Goal: Task Accomplishment & Management: Manage account settings

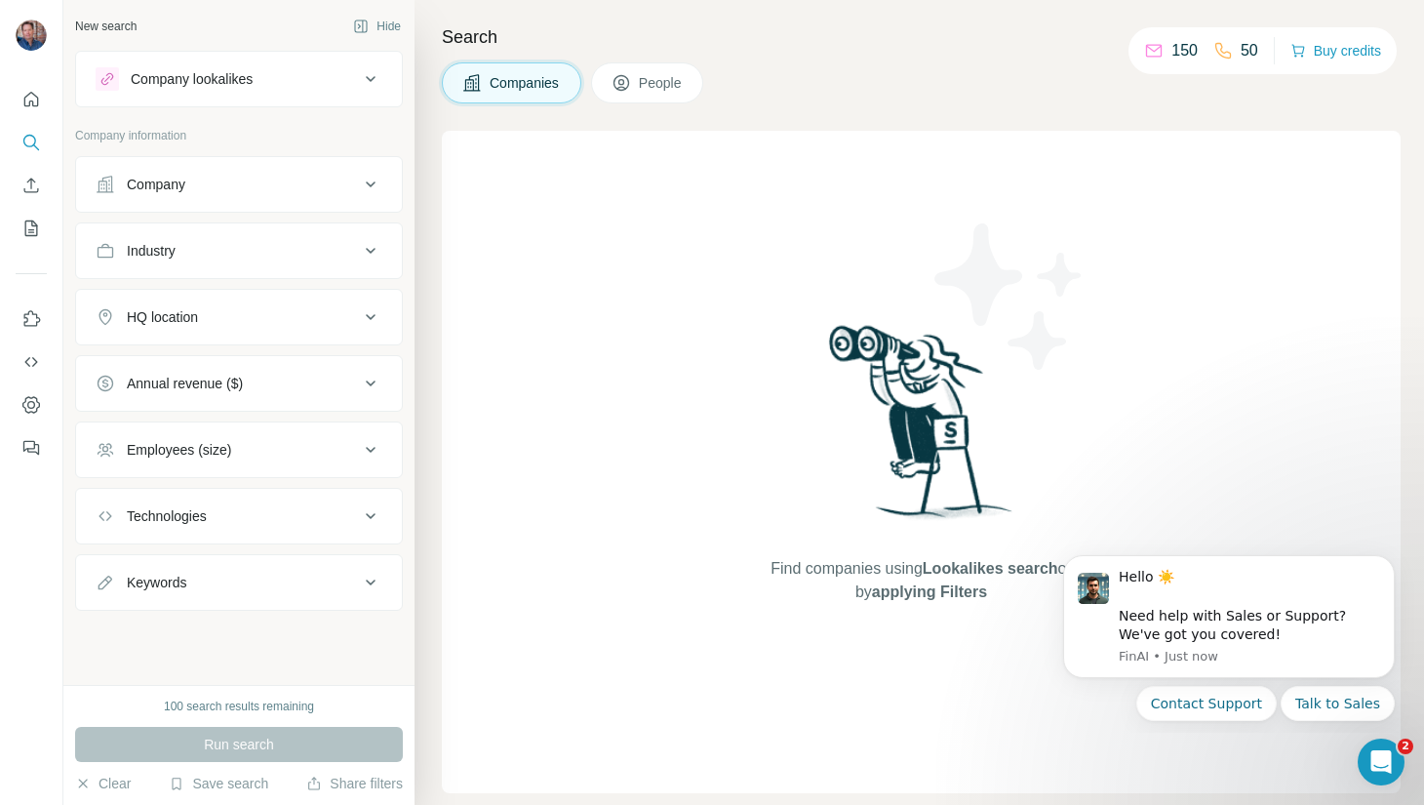
click at [198, 184] on div "Company" at bounding box center [227, 185] width 263 height 20
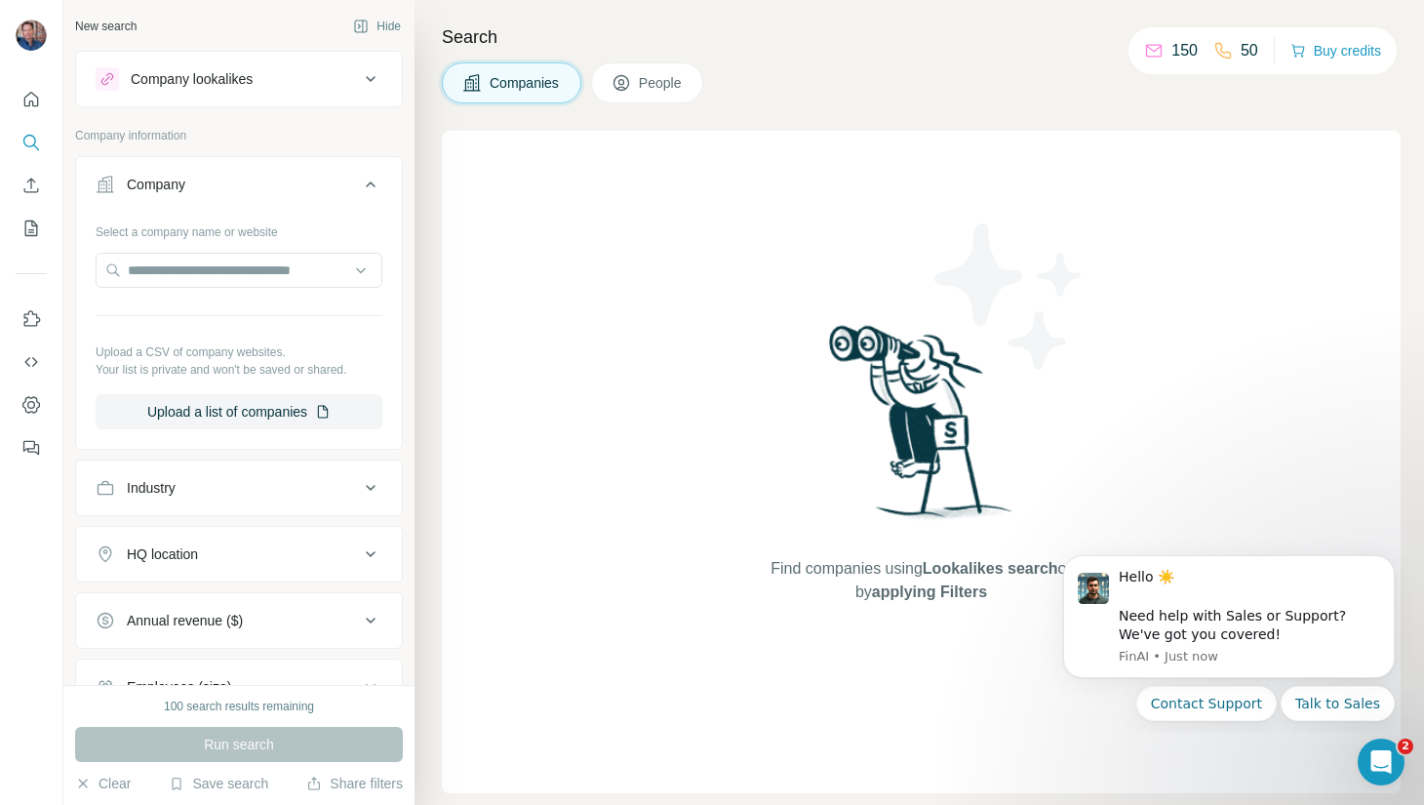
click at [357, 180] on div "Company" at bounding box center [227, 185] width 263 height 20
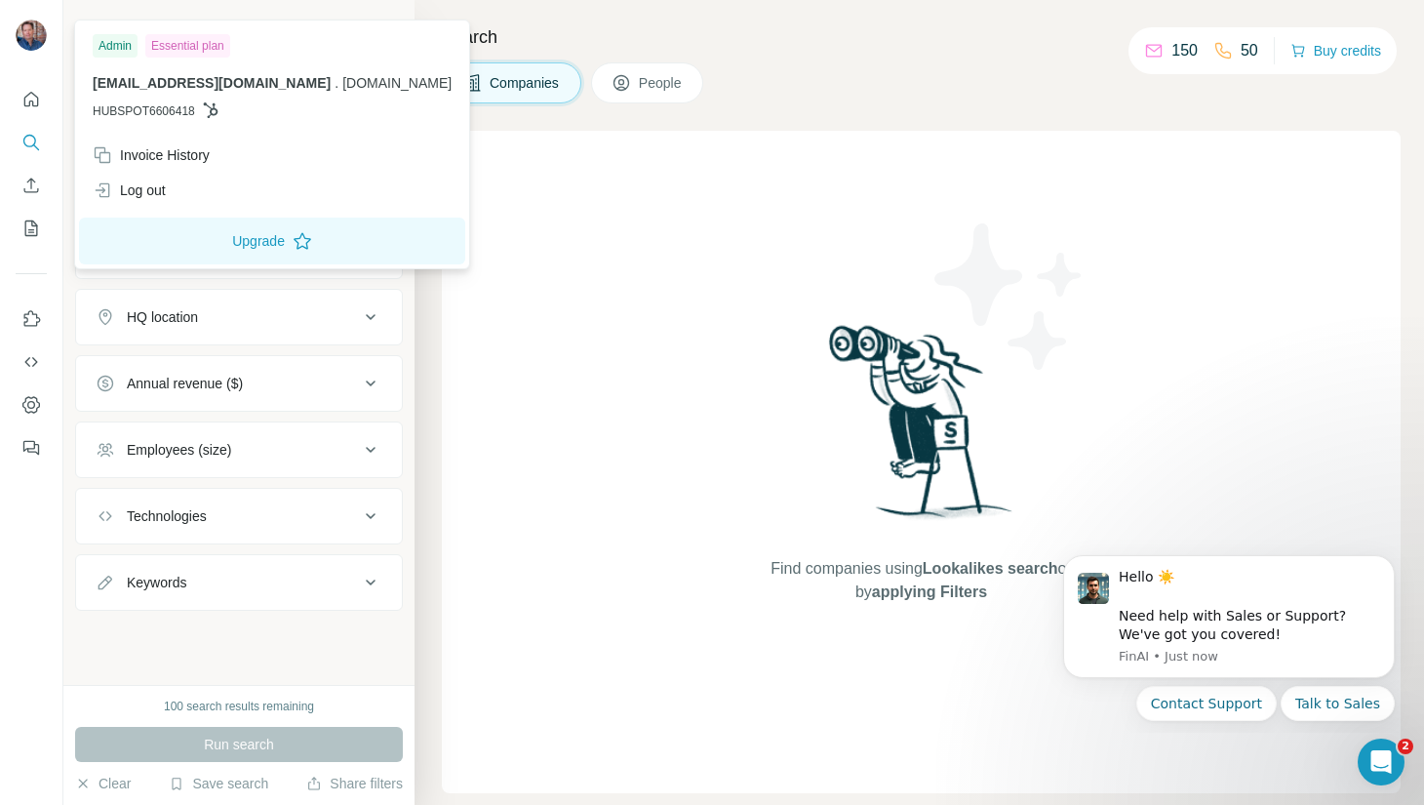
click at [124, 46] on div "Admin" at bounding box center [115, 45] width 45 height 23
click at [163, 153] on div "Invoice History" at bounding box center [151, 155] width 117 height 20
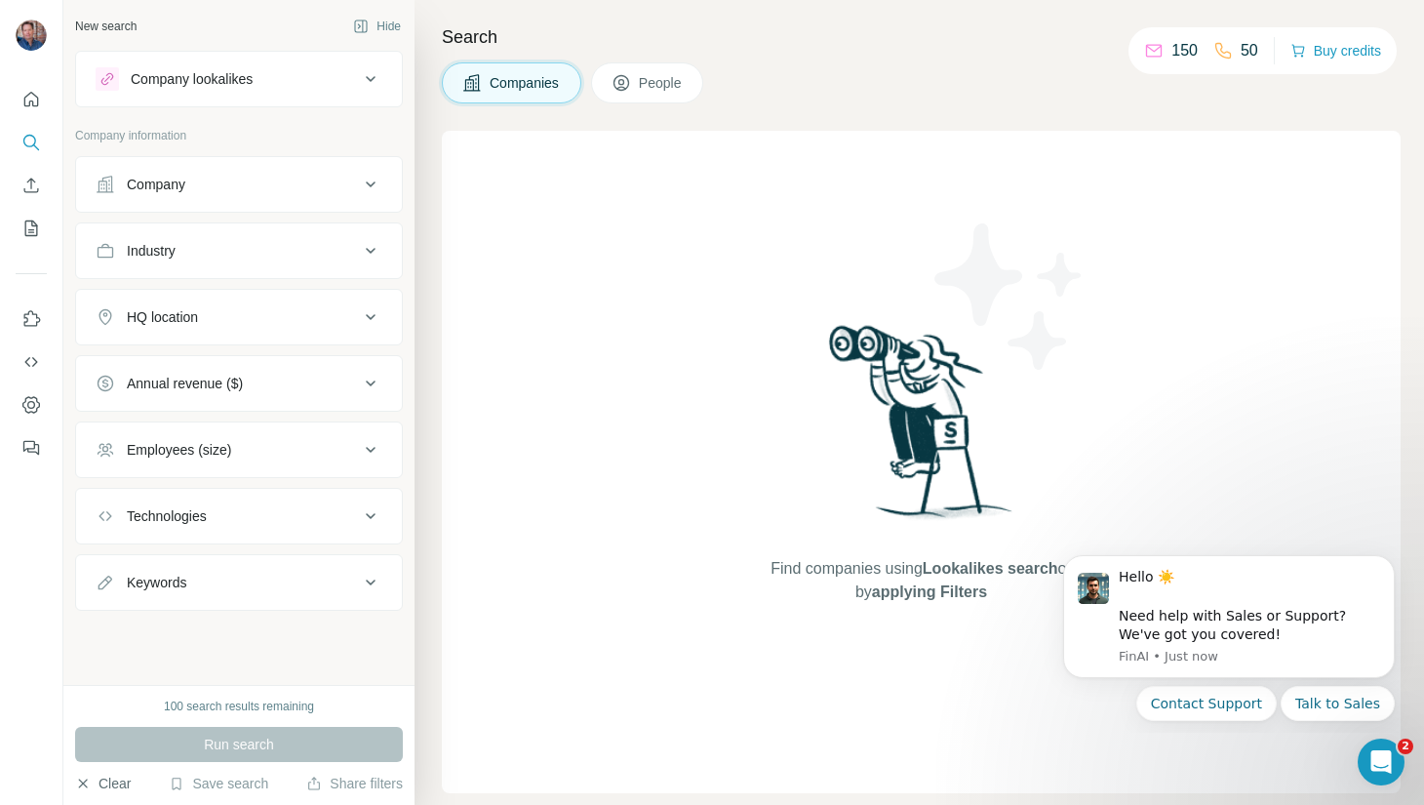
click at [113, 784] on button "Clear" at bounding box center [103, 784] width 56 height 20
click at [146, 453] on div "Employees (size)" at bounding box center [179, 450] width 104 height 20
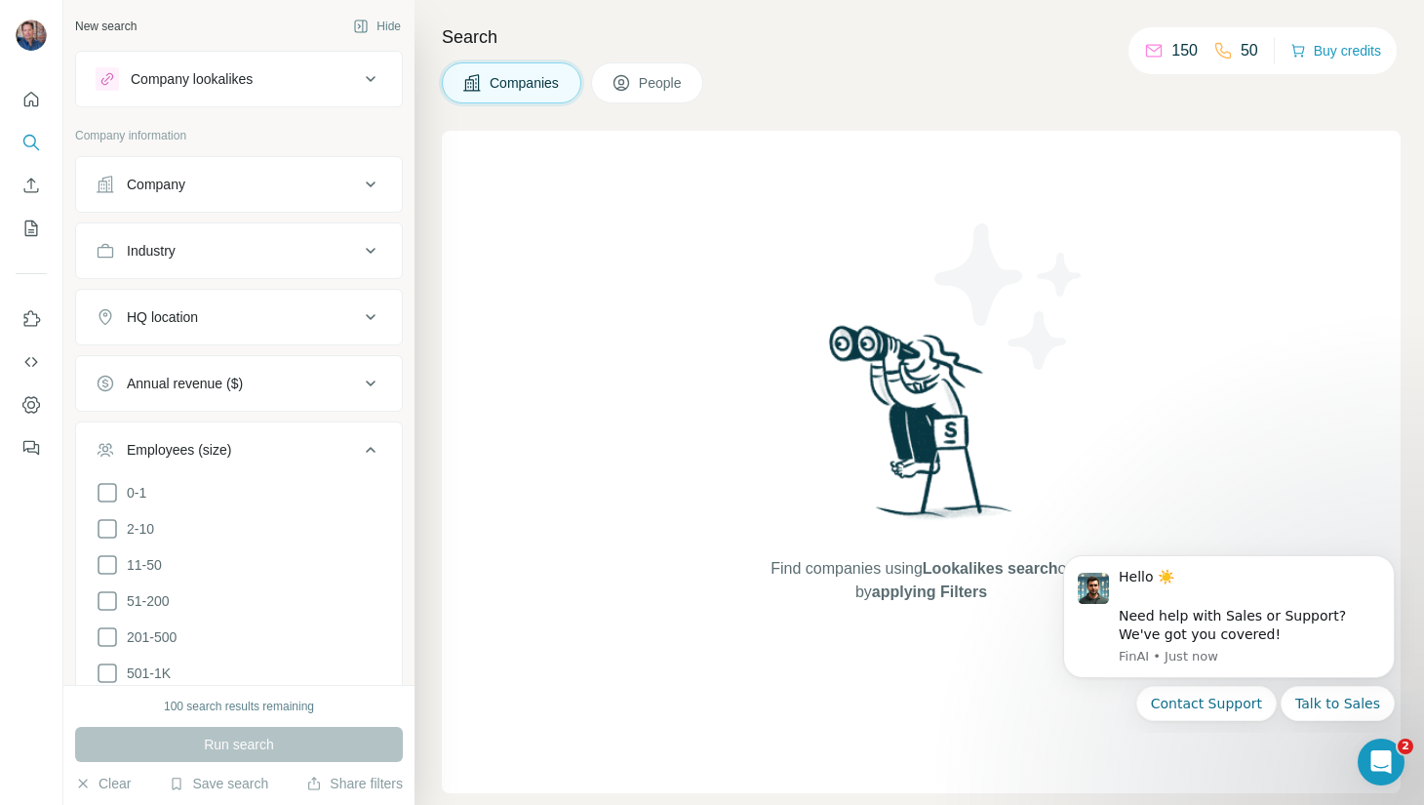
click at [146, 453] on div "Employees (size)" at bounding box center [179, 450] width 104 height 20
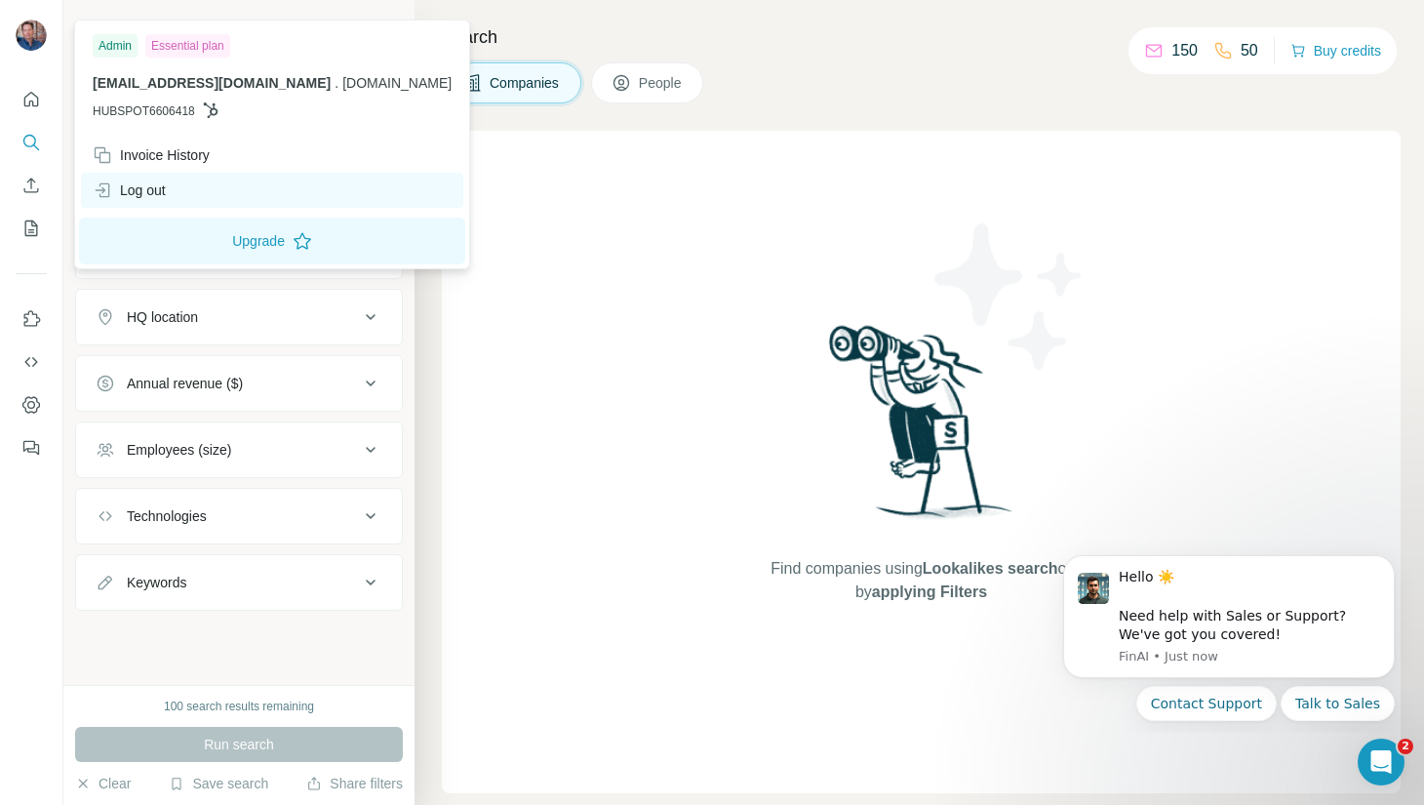
click at [179, 199] on div "Log out" at bounding box center [272, 190] width 382 height 35
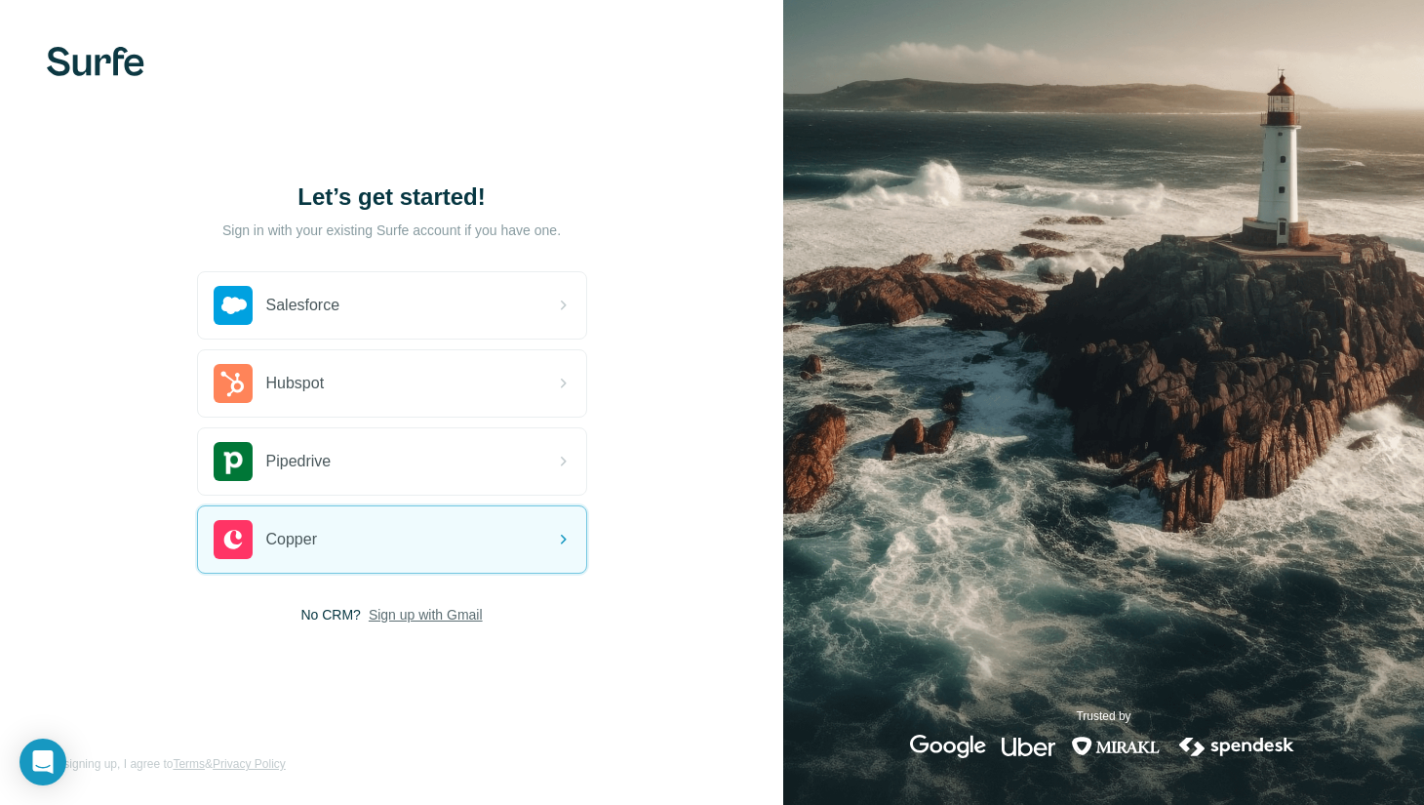
click at [397, 611] on span "Sign up with Gmail" at bounding box center [426, 615] width 114 height 20
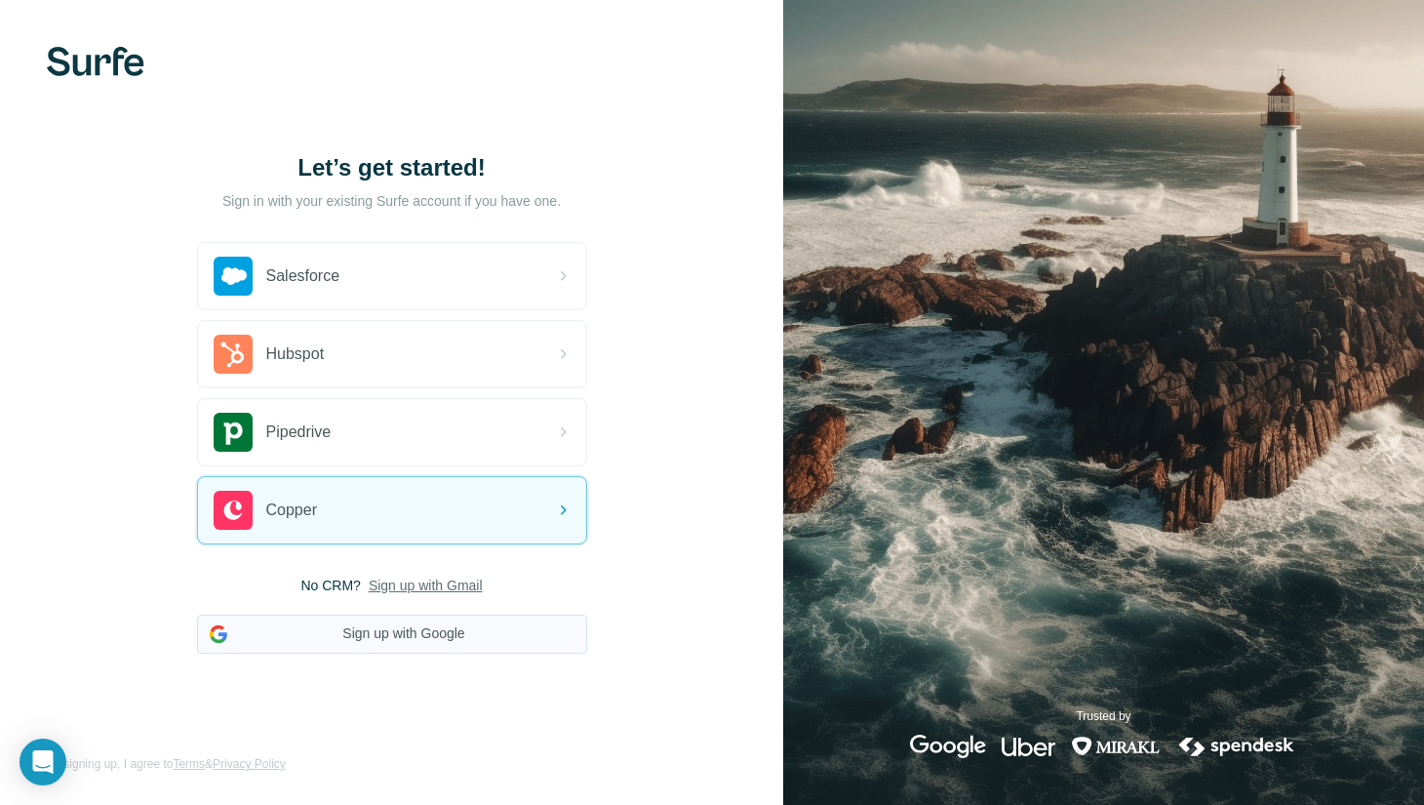
click at [409, 633] on button "Sign up with Google" at bounding box center [392, 634] width 390 height 39
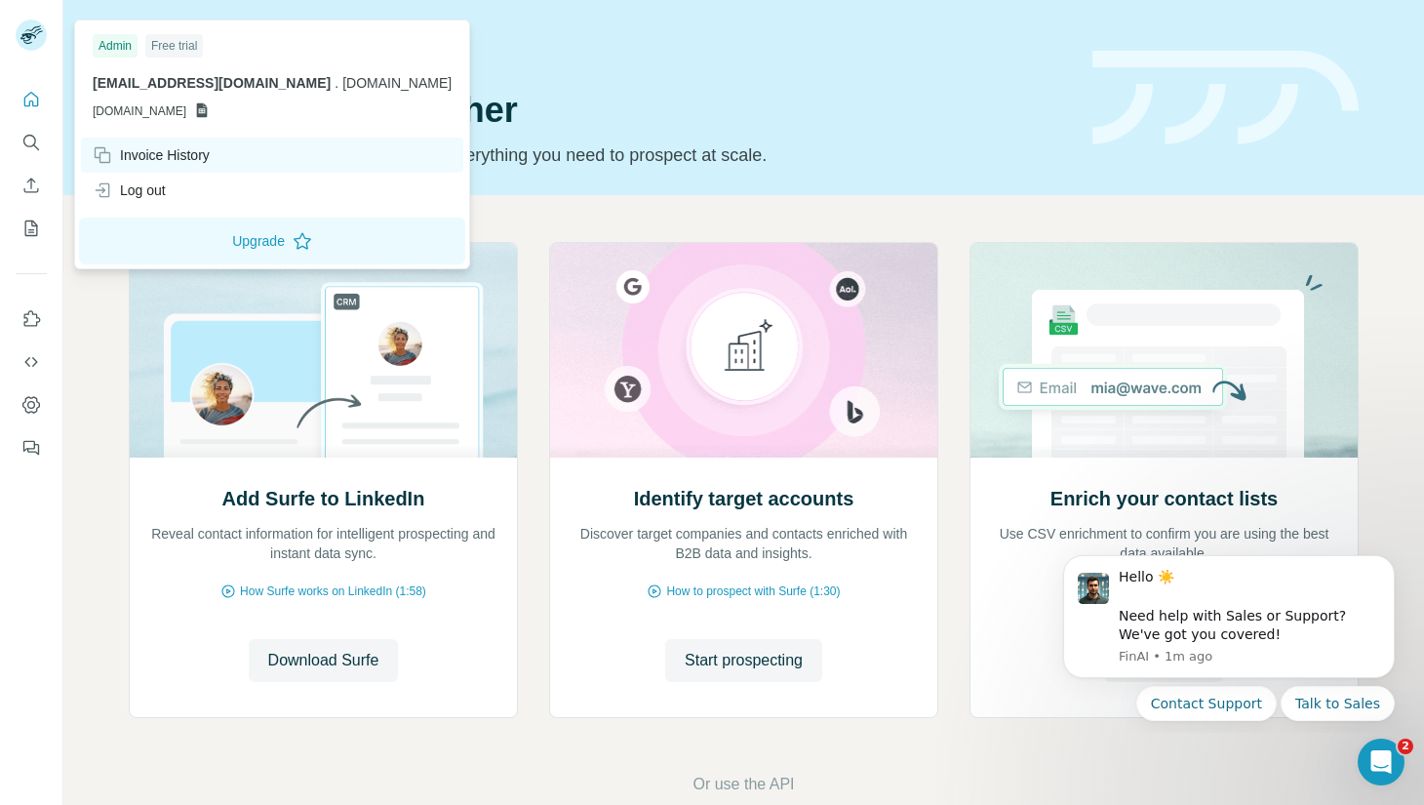
click at [151, 157] on div "Invoice History" at bounding box center [151, 155] width 117 height 20
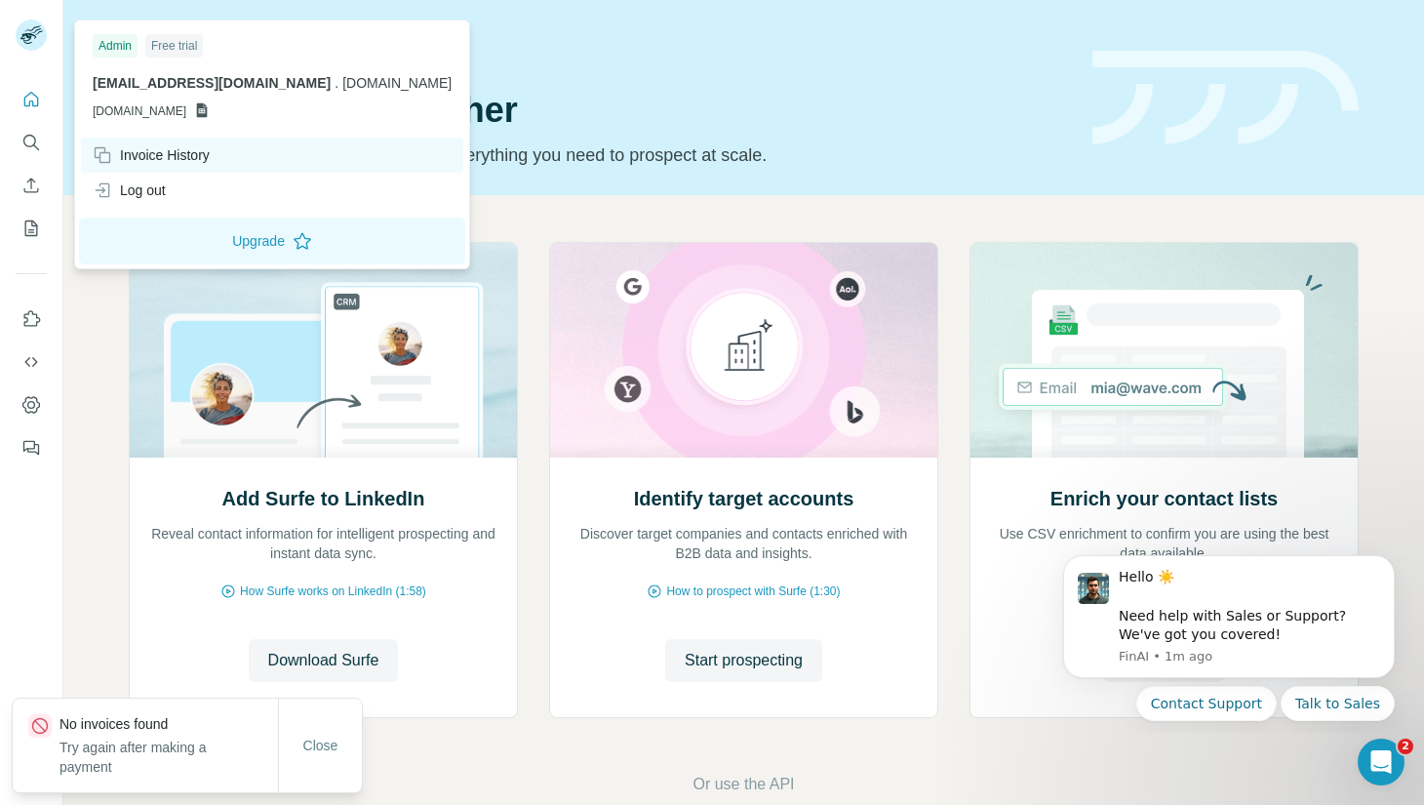
click at [152, 156] on div "Invoice History" at bounding box center [151, 155] width 117 height 20
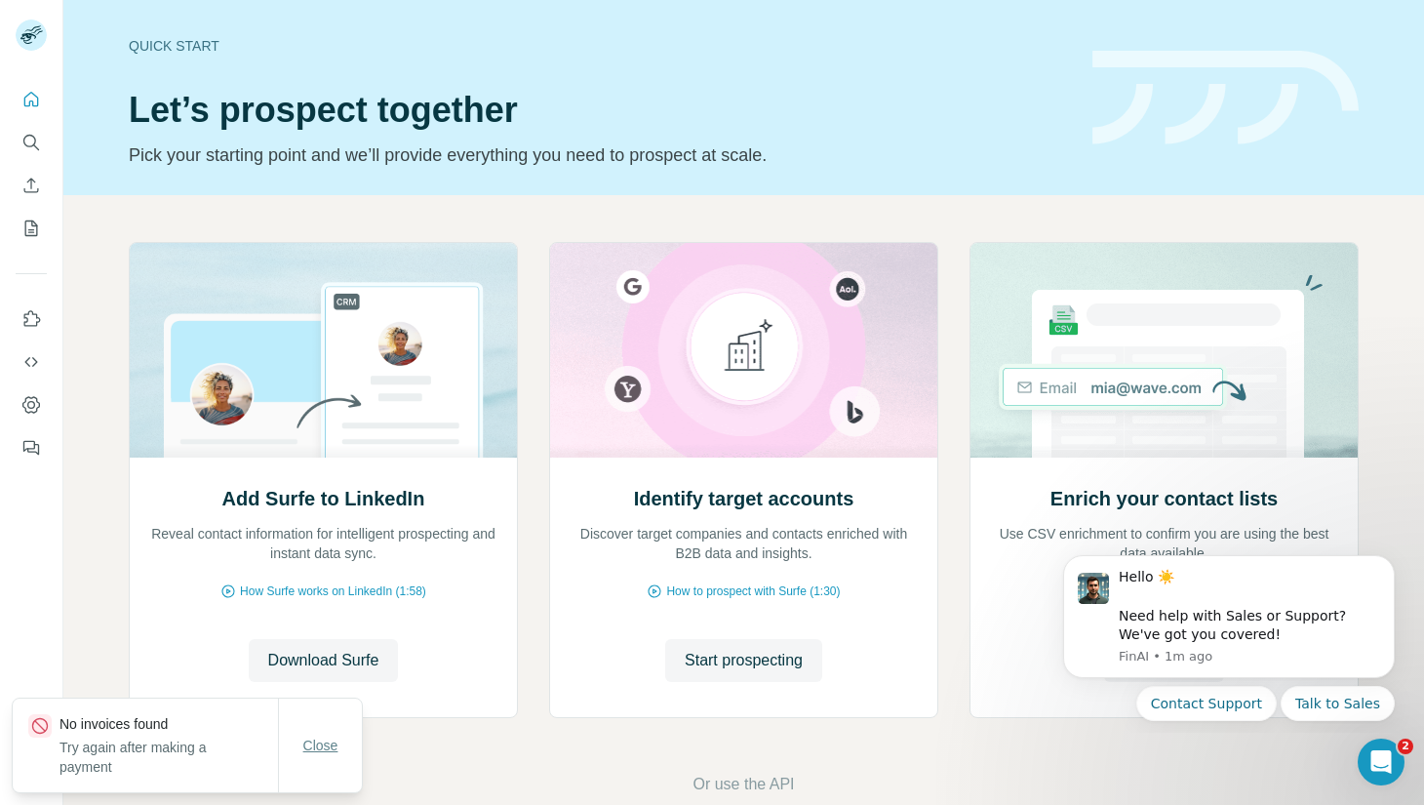
click at [326, 754] on button "Close" at bounding box center [321, 745] width 62 height 35
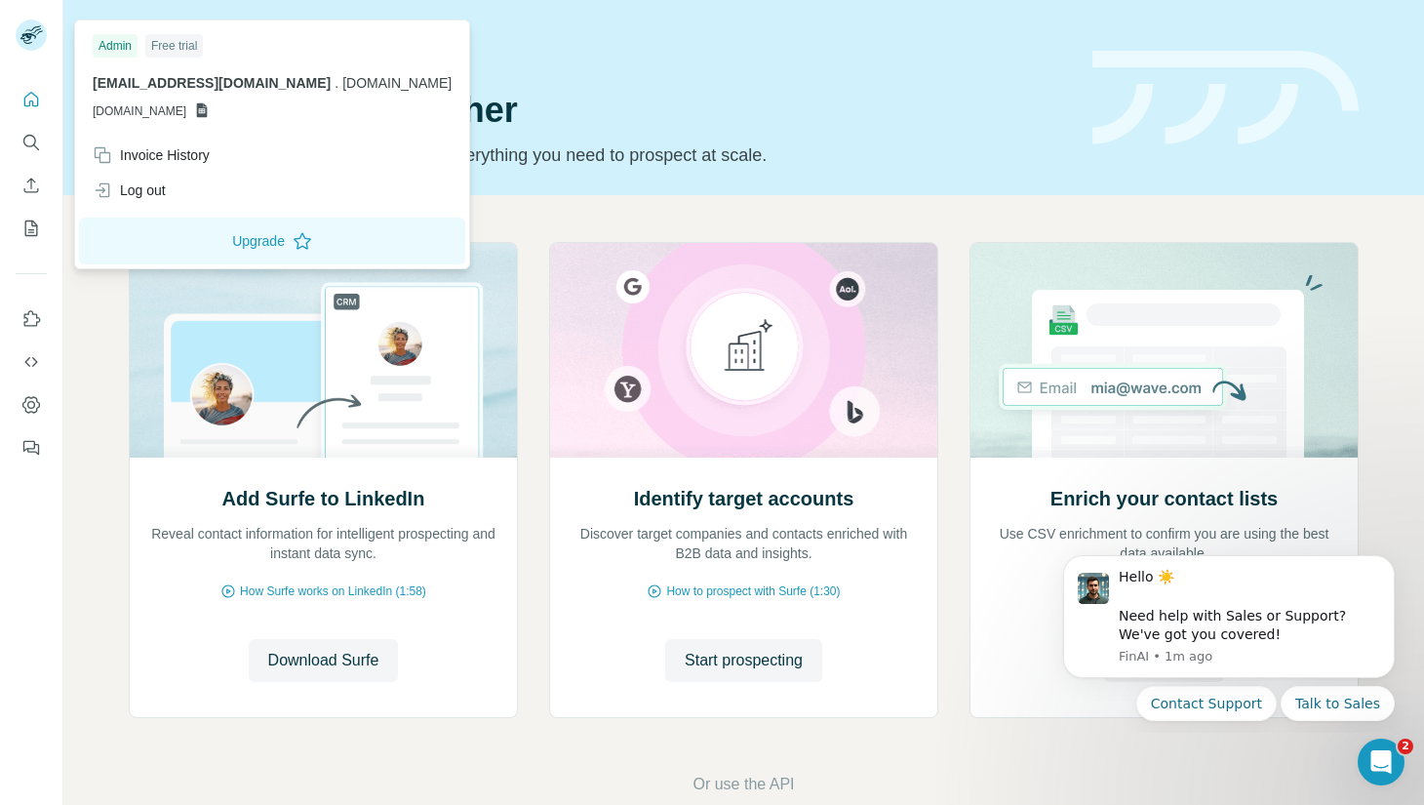
click at [26, 36] on g at bounding box center [31, 35] width 31 height 31
click at [169, 186] on div "Log out" at bounding box center [272, 190] width 382 height 35
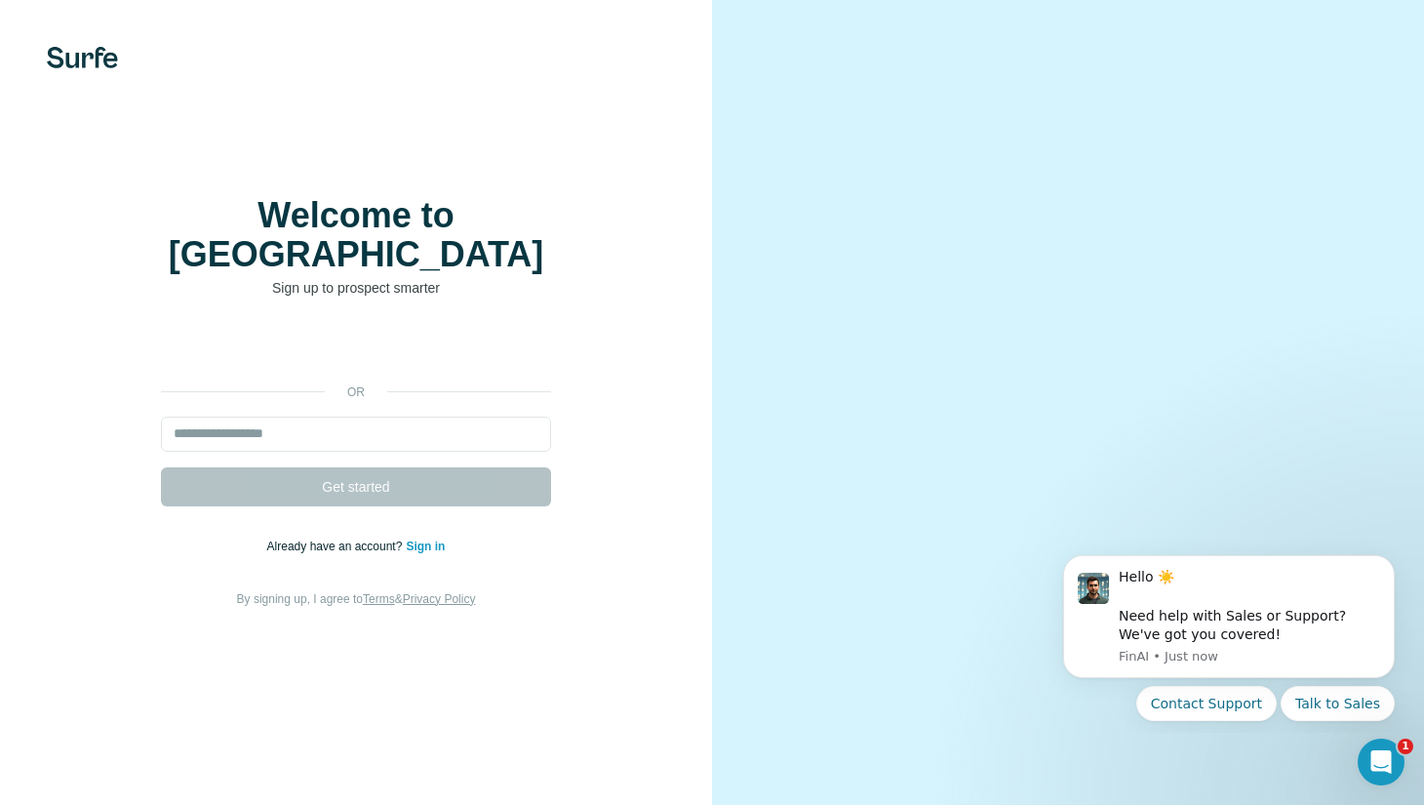
click at [438, 539] on link "Sign in" at bounding box center [425, 546] width 39 height 14
